Goal: Find specific page/section: Locate a particular part of the current website

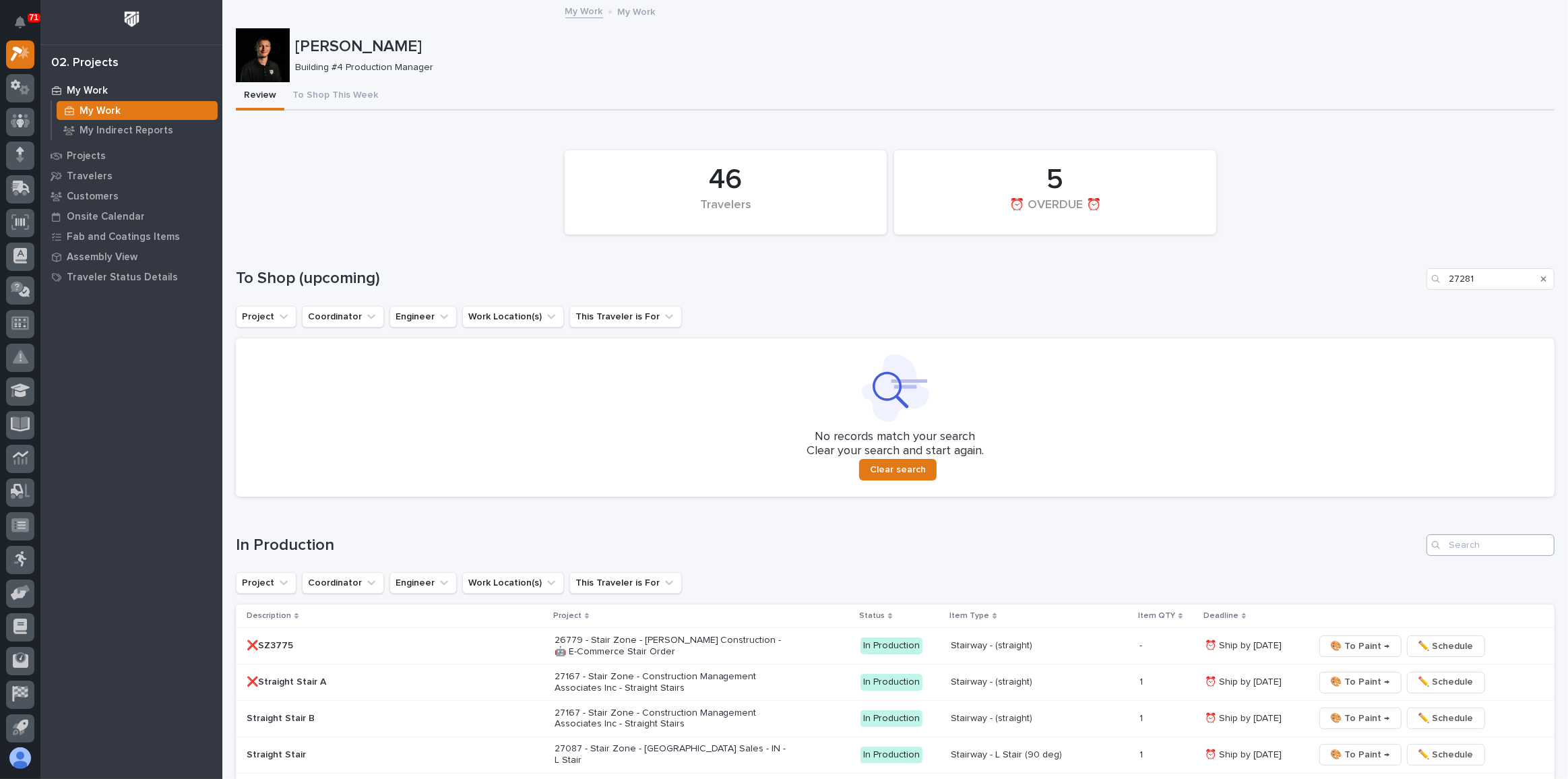
type input "27281"
click at [1450, 546] on input "Search" at bounding box center [1490, 545] width 128 height 21
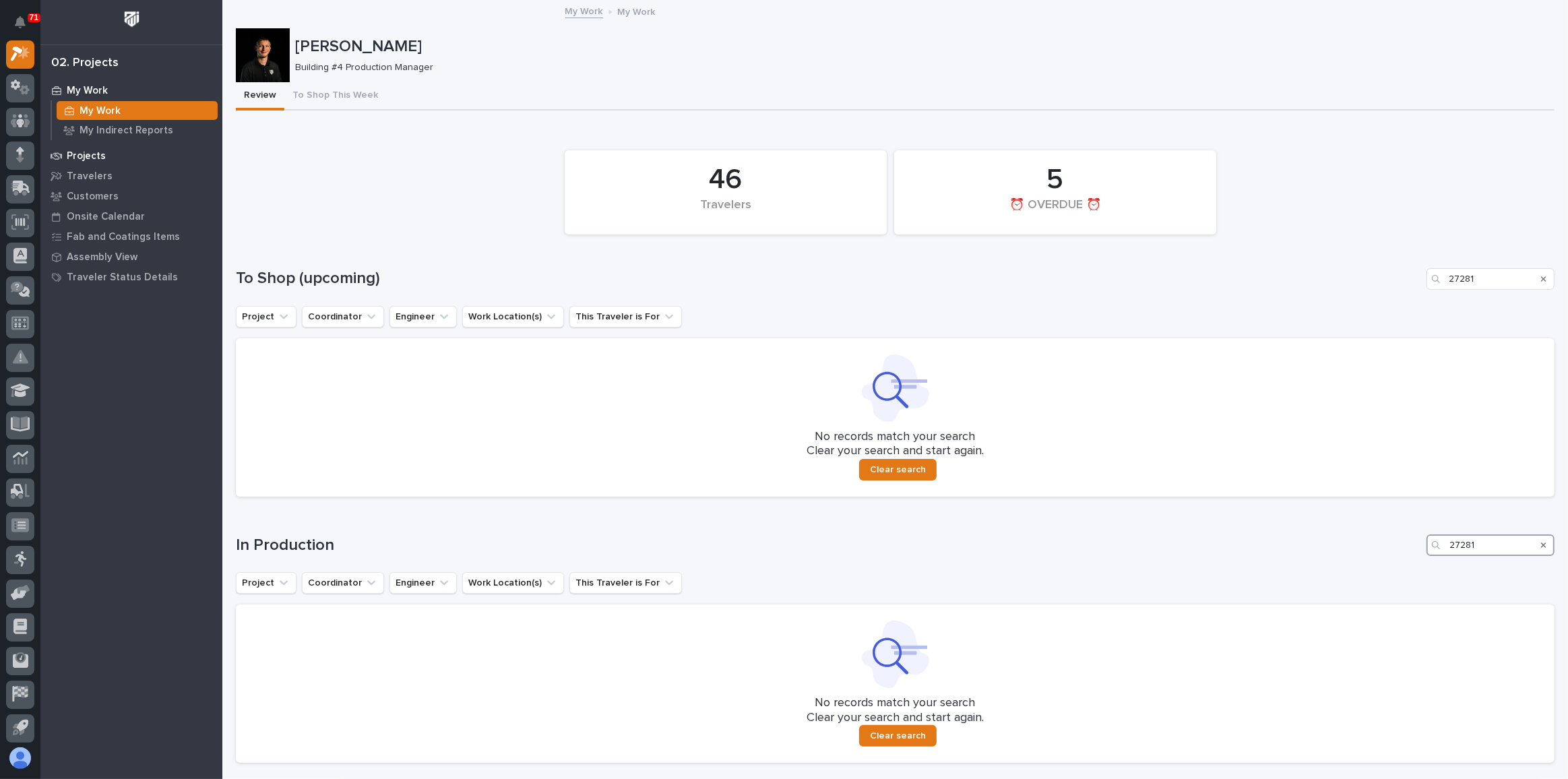
type input "27281"
click at [89, 160] on p "Projects" at bounding box center [86, 156] width 40 height 13
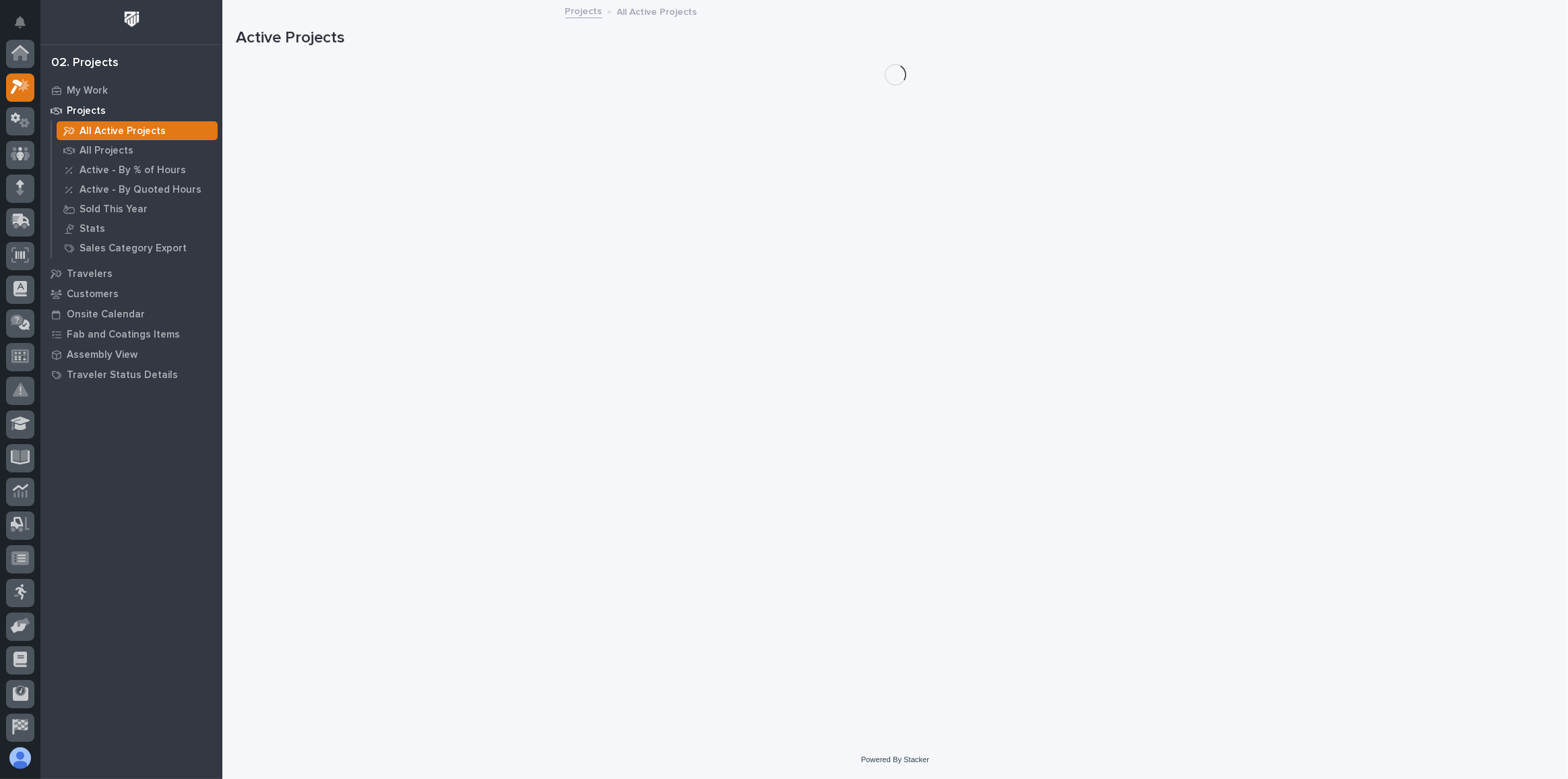
scroll to position [33, 0]
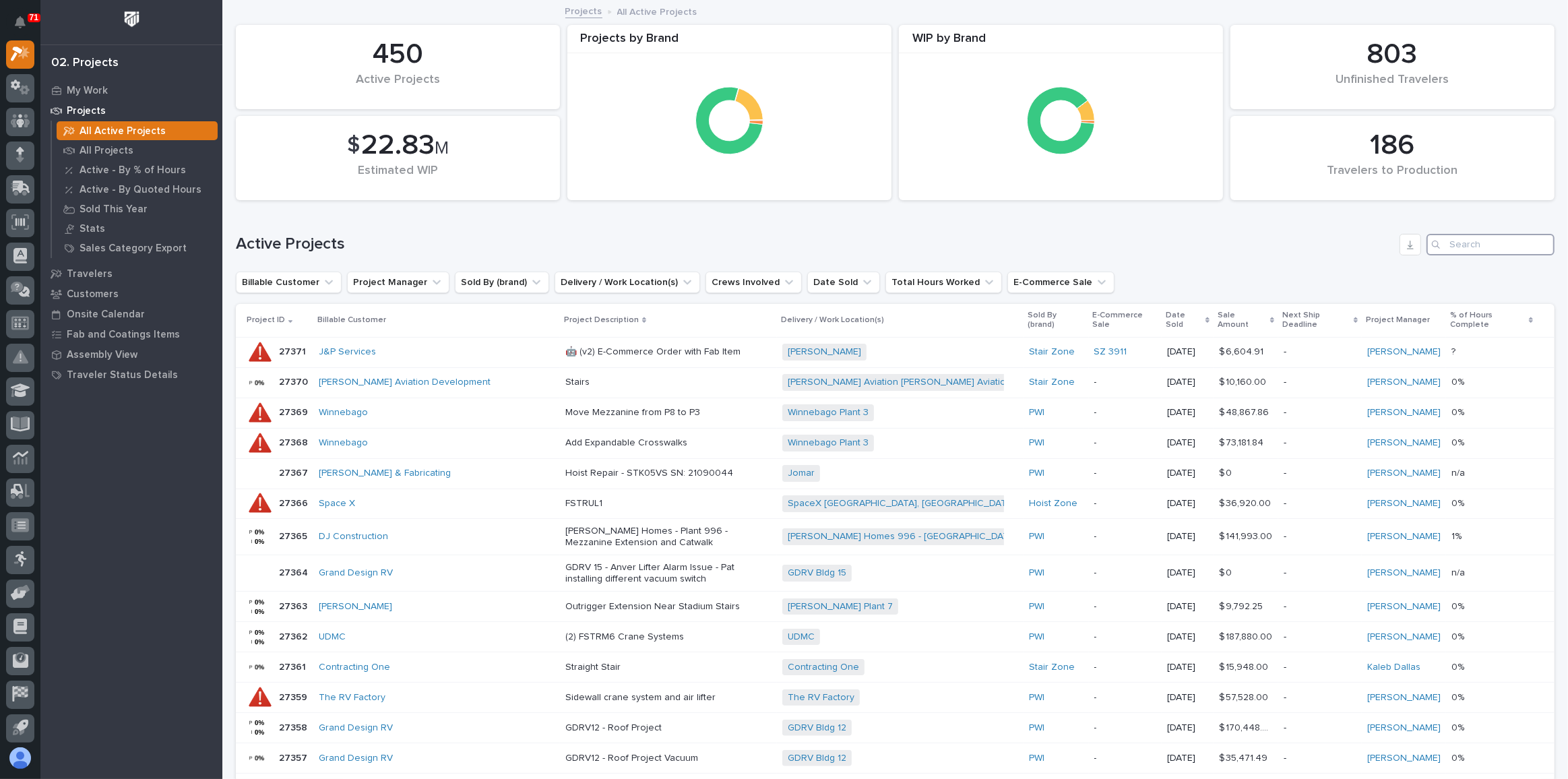
click at [1448, 242] on input "Search" at bounding box center [1490, 245] width 128 height 21
type input "27281"
drag, startPoint x: 1432, startPoint y: 242, endPoint x: 1219, endPoint y: 256, distance: 213.5
click at [1212, 257] on div "Active Projects 27281" at bounding box center [895, 239] width 1318 height 65
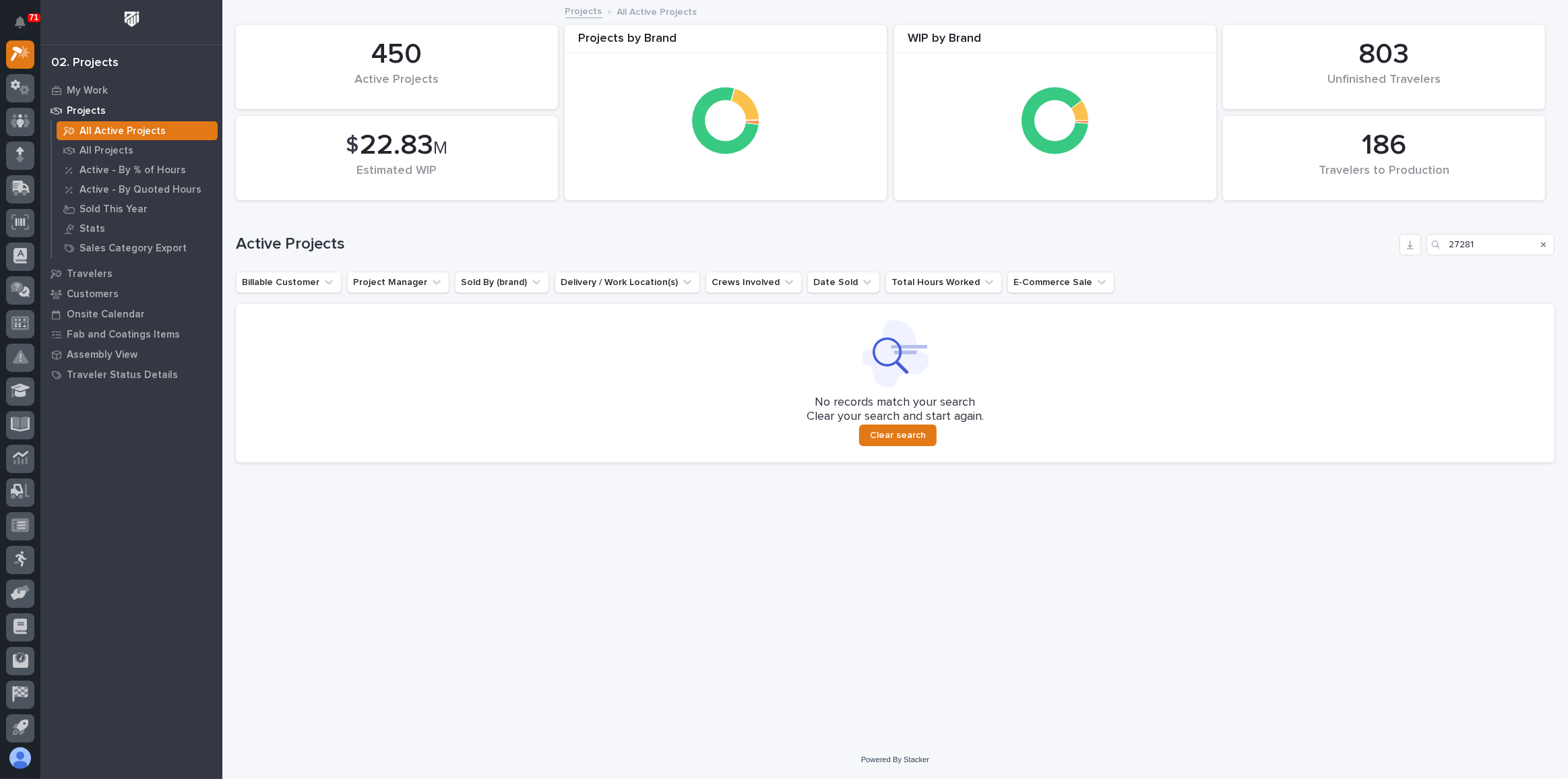
click at [1541, 243] on icon "Search" at bounding box center [1544, 245] width 6 height 8
